Goal: Find specific page/section: Find specific page/section

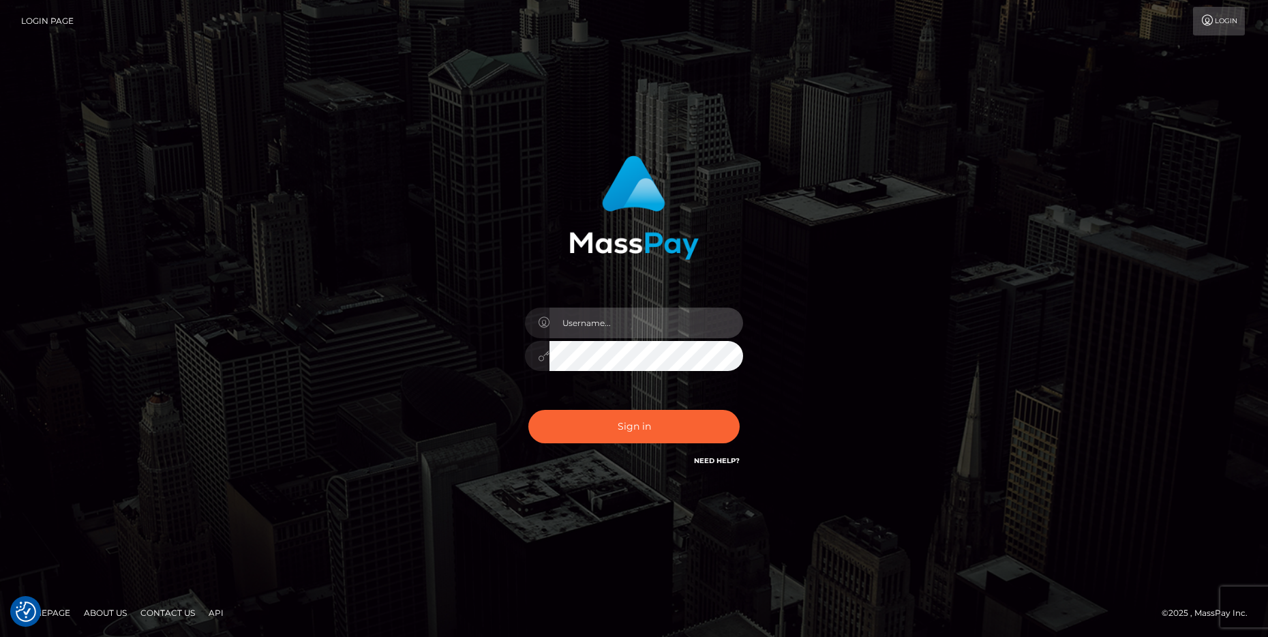
type input "cheli"
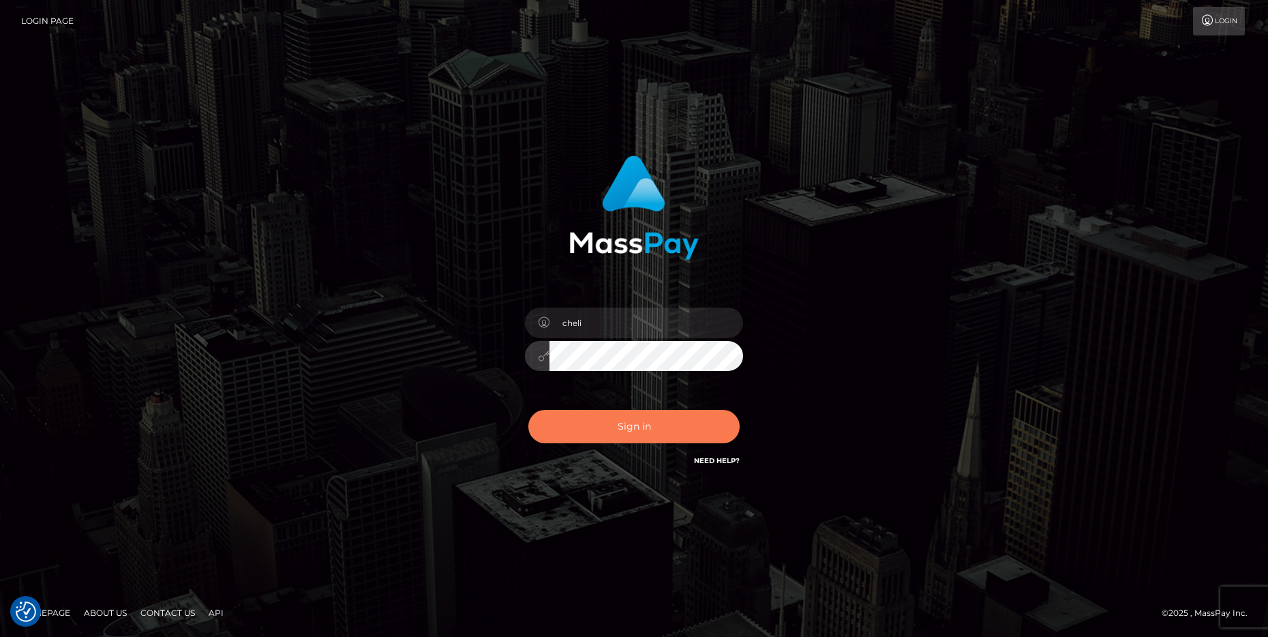
click at [575, 433] on button "Sign in" at bounding box center [633, 426] width 211 height 33
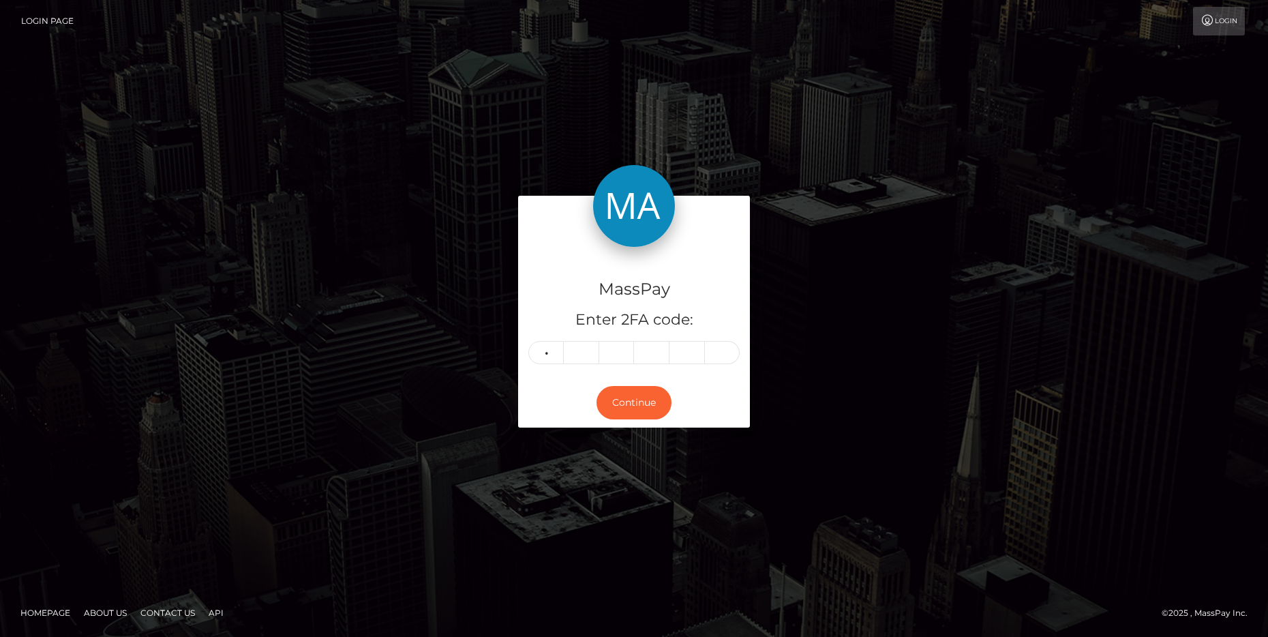
type input "3"
type input "6"
type input "2"
type input "4"
type input "9"
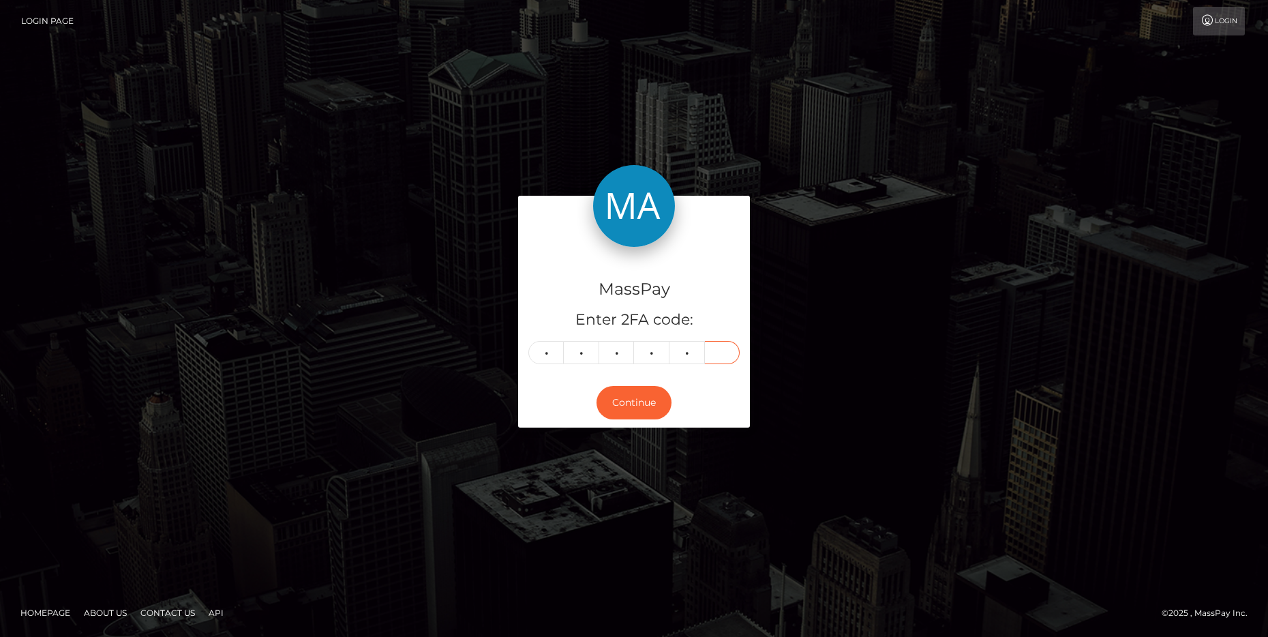
type input "2"
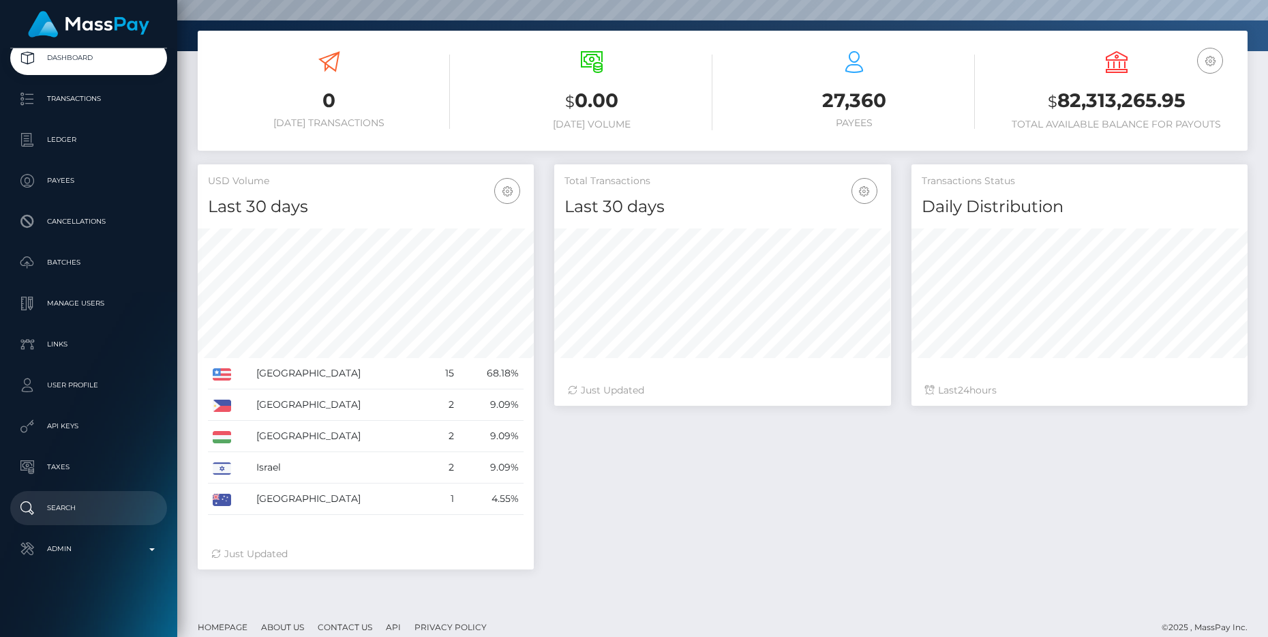
scroll to position [215, 0]
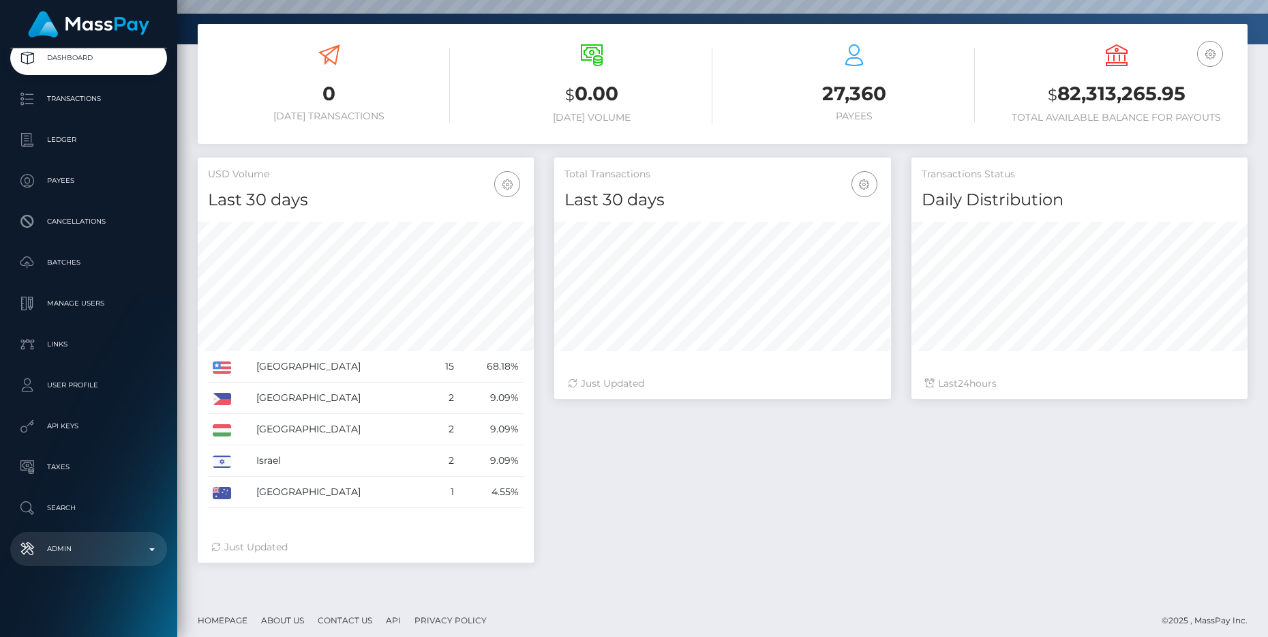
click at [104, 549] on p "Admin" at bounding box center [89, 548] width 146 height 20
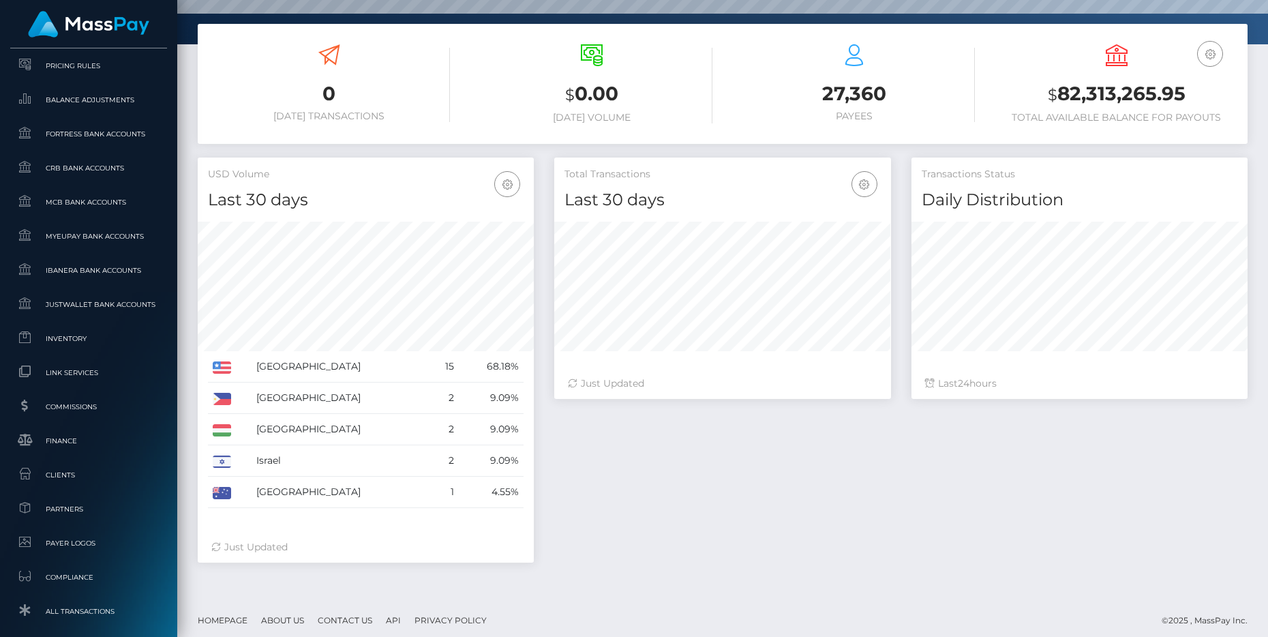
scroll to position [684, 0]
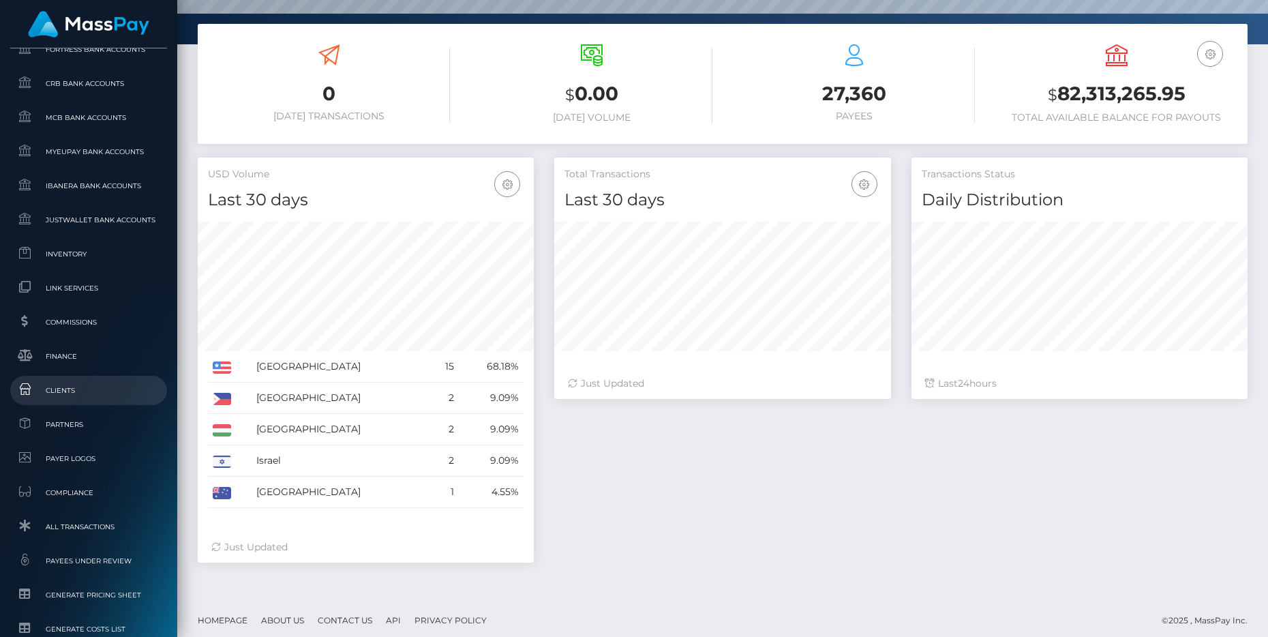
click at [63, 382] on span "Clients" at bounding box center [89, 390] width 146 height 16
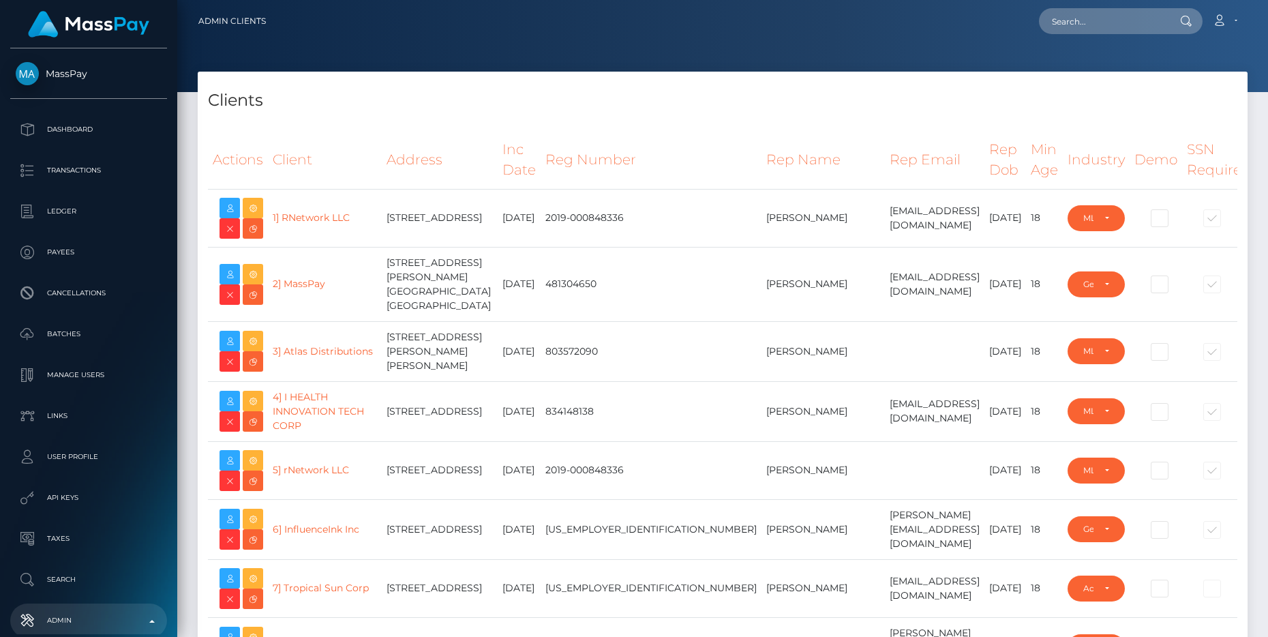
select select "223"
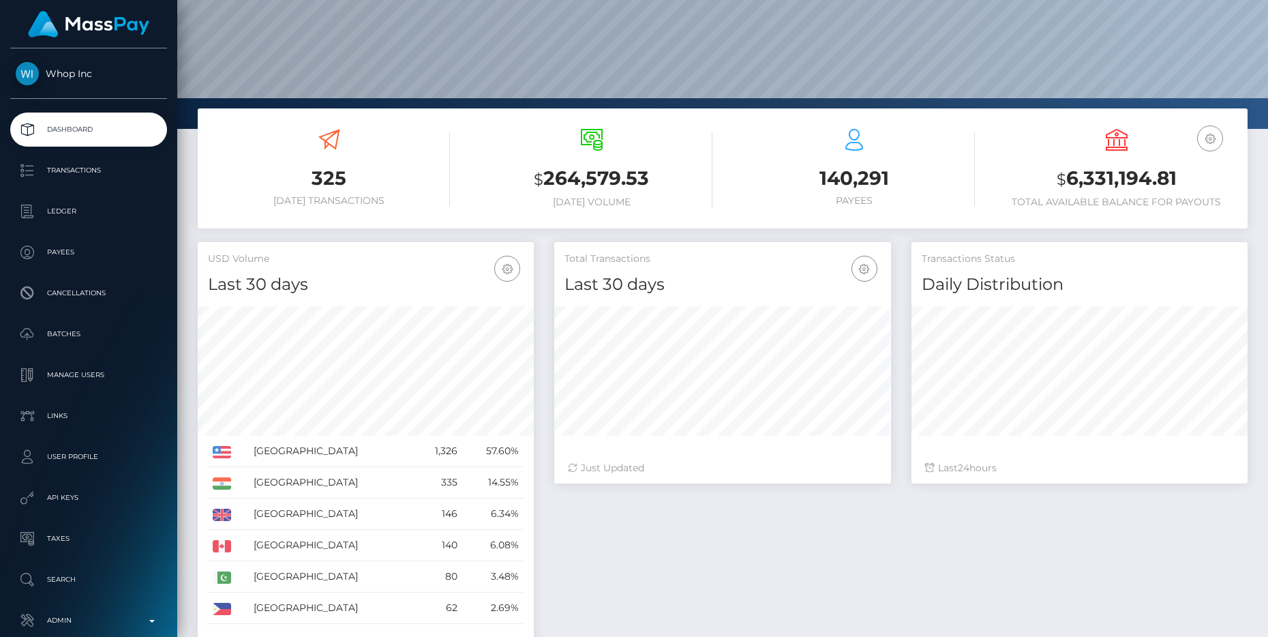
scroll to position [133, 0]
